Goal: Transaction & Acquisition: Purchase product/service

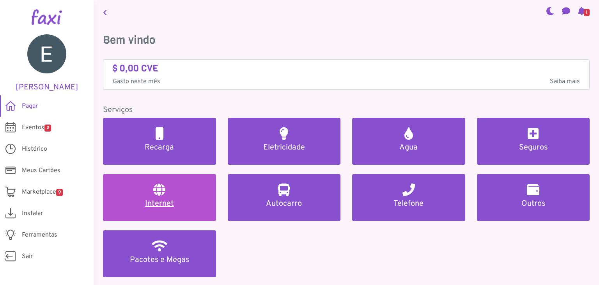
click at [167, 213] on link "Internet" at bounding box center [159, 197] width 113 height 47
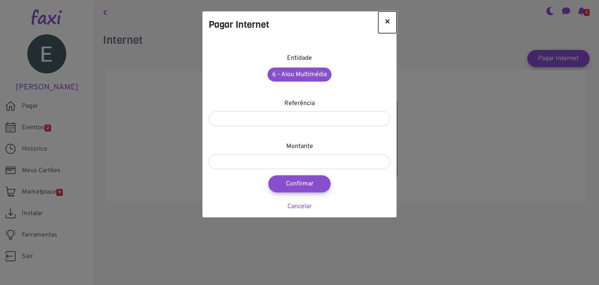
click at [387, 18] on button "×" at bounding box center [387, 22] width 18 height 22
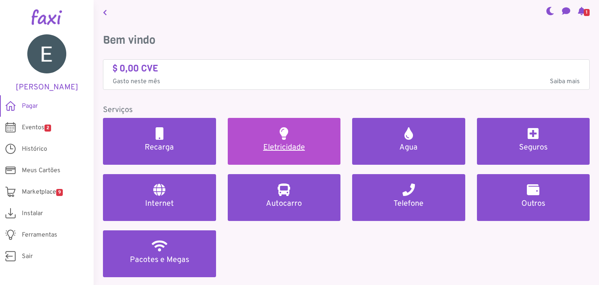
click at [287, 146] on h5 "Eletricidade" at bounding box center [284, 147] width 94 height 9
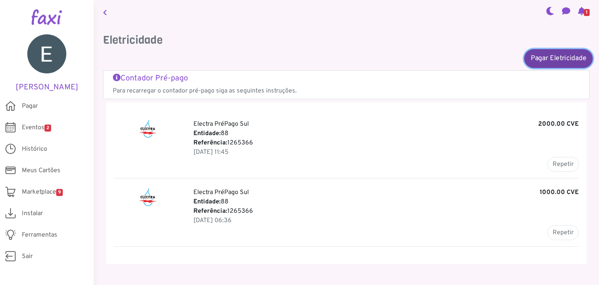
click at [540, 55] on link "Pagar Eletricidade" at bounding box center [558, 58] width 69 height 19
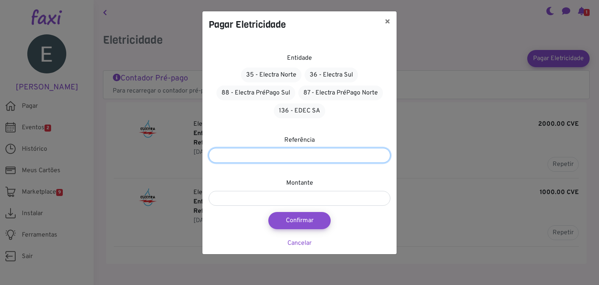
click at [301, 154] on input "number" at bounding box center [300, 155] width 182 height 15
click at [430, 147] on div "Pagar Eletricidade × Entidade 35 - Electra Norte 36 - Electra Sul 88 - Electra …" at bounding box center [299, 142] width 599 height 285
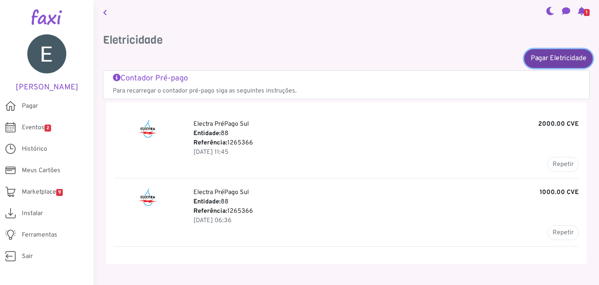
click at [544, 57] on link "Pagar Eletricidade" at bounding box center [558, 58] width 69 height 19
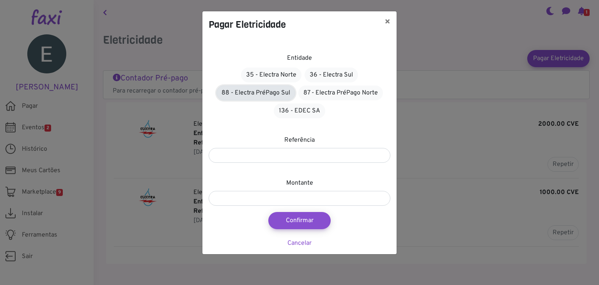
click at [271, 88] on link "88 - Electra PréPago Sul" at bounding box center [256, 92] width 79 height 15
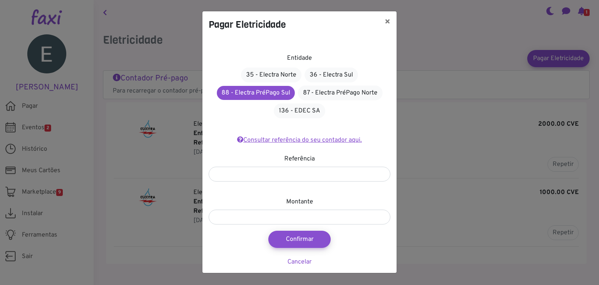
click at [344, 137] on link "Consultar referência do seu contador aqui." at bounding box center [299, 140] width 125 height 8
click at [272, 174] on input "number" at bounding box center [300, 174] width 182 height 15
type input "*"
click at [391, 25] on button "×" at bounding box center [387, 22] width 18 height 22
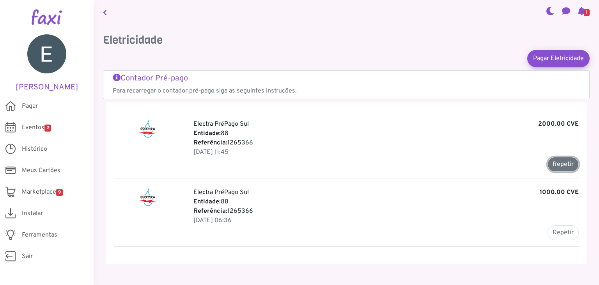
click at [562, 159] on button "Repetir" at bounding box center [563, 164] width 31 height 15
type input "*******"
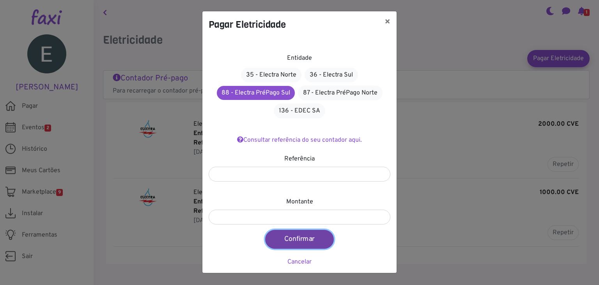
click at [302, 235] on button "Confirmar" at bounding box center [299, 239] width 69 height 19
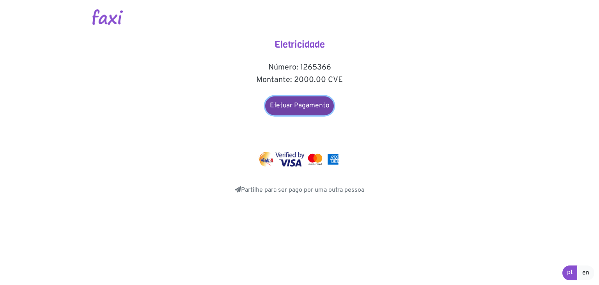
click at [312, 106] on link "Efetuar Pagamento" at bounding box center [299, 105] width 69 height 19
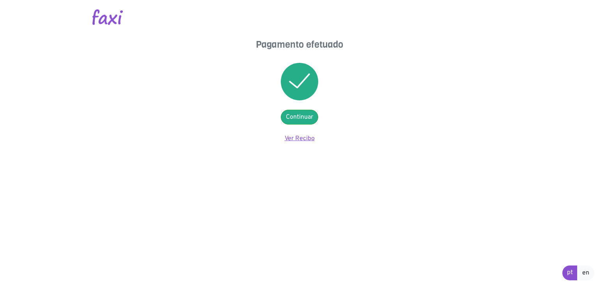
click at [290, 135] on link "Ver Recibo" at bounding box center [300, 139] width 30 height 8
click at [287, 116] on link "Continuar" at bounding box center [299, 117] width 37 height 15
